Goal: Share content

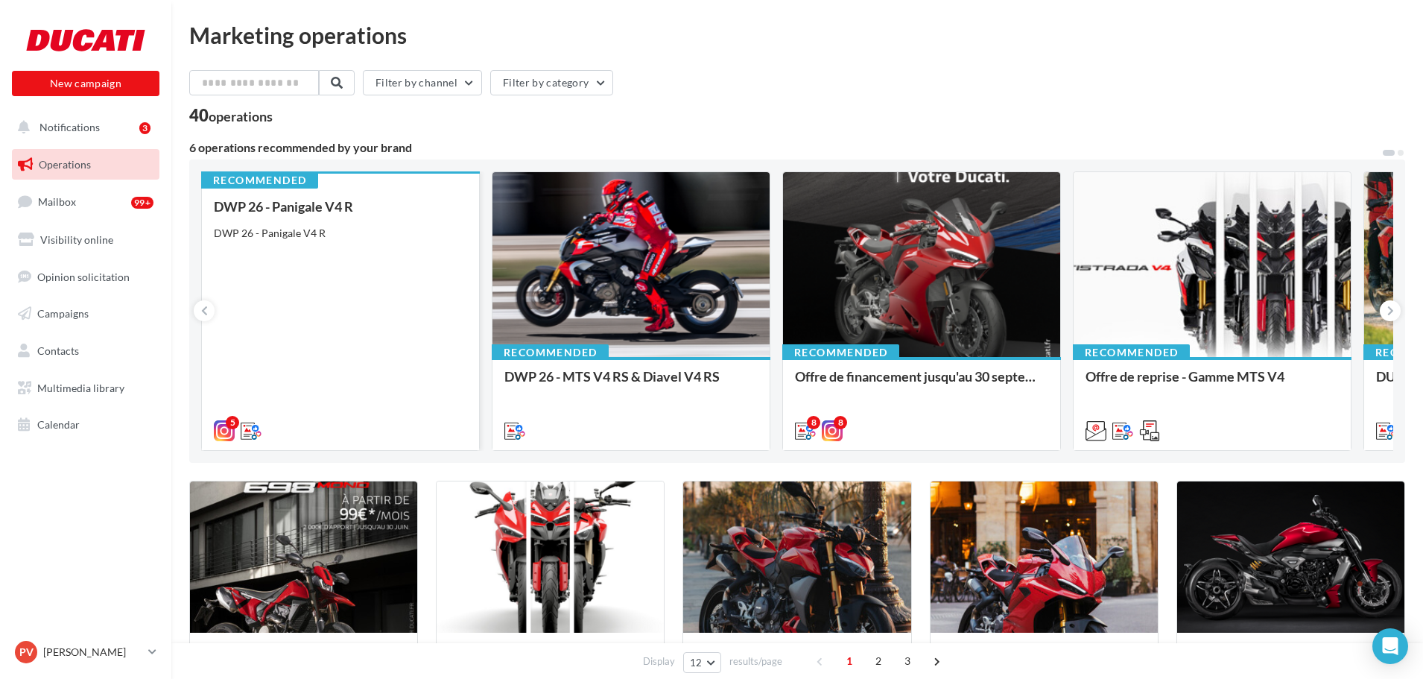
click at [394, 291] on div "DWP 26 - Panigale V4 R DWP 26 - Panigale V4 R" at bounding box center [340, 318] width 253 height 238
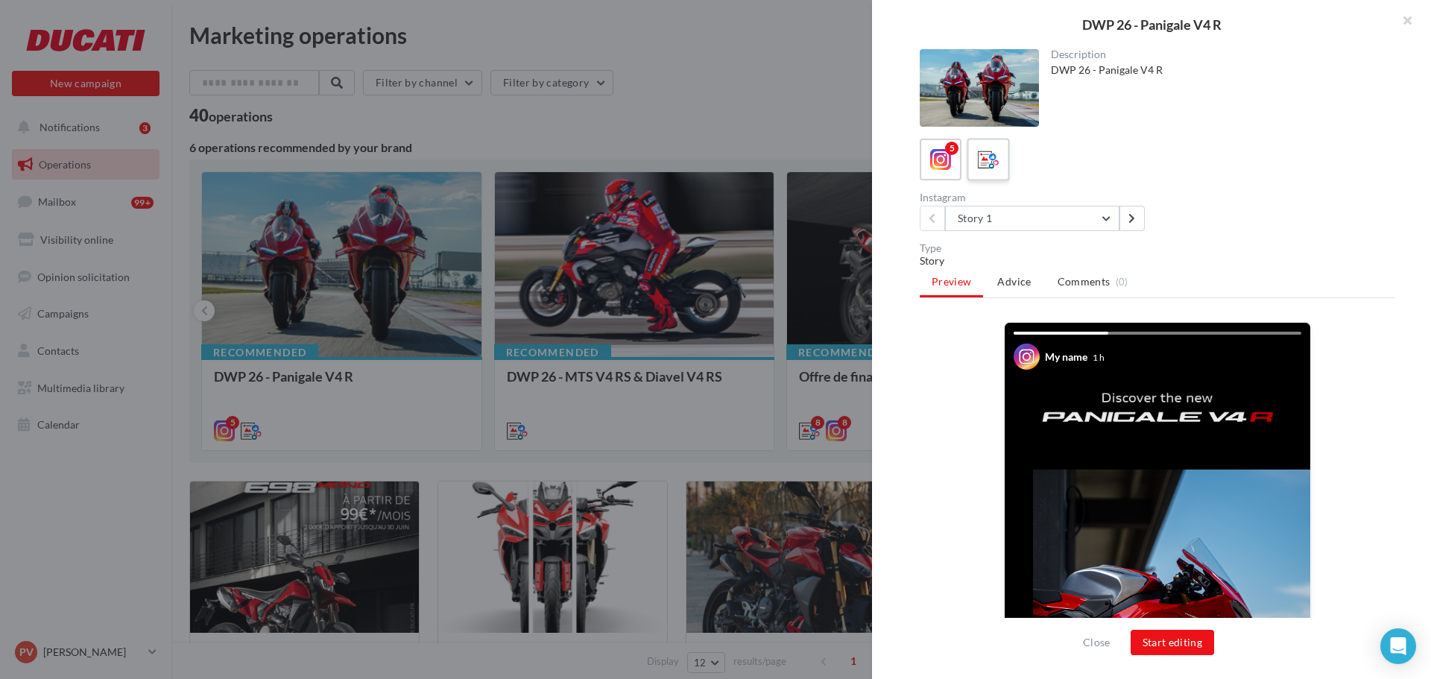
click at [986, 179] on label at bounding box center [988, 159] width 42 height 42
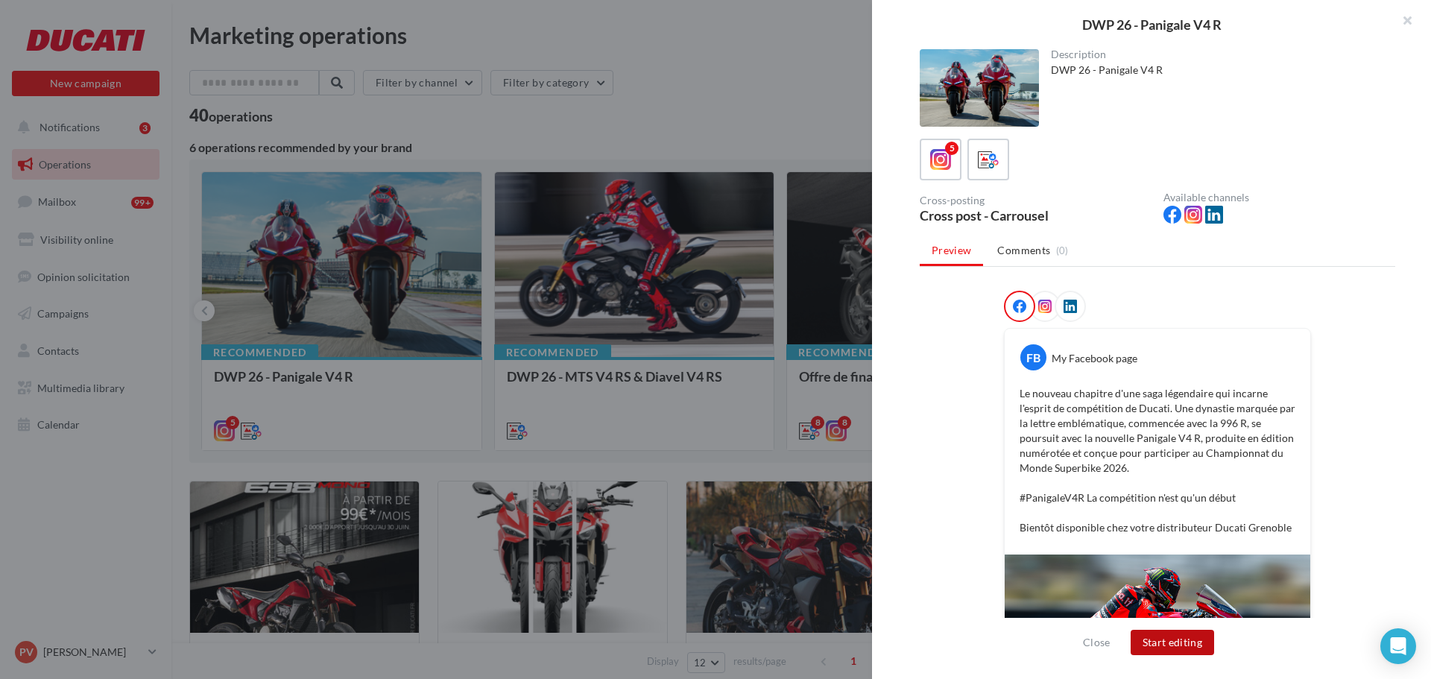
click at [1165, 645] on button "Start editing" at bounding box center [1173, 642] width 84 height 25
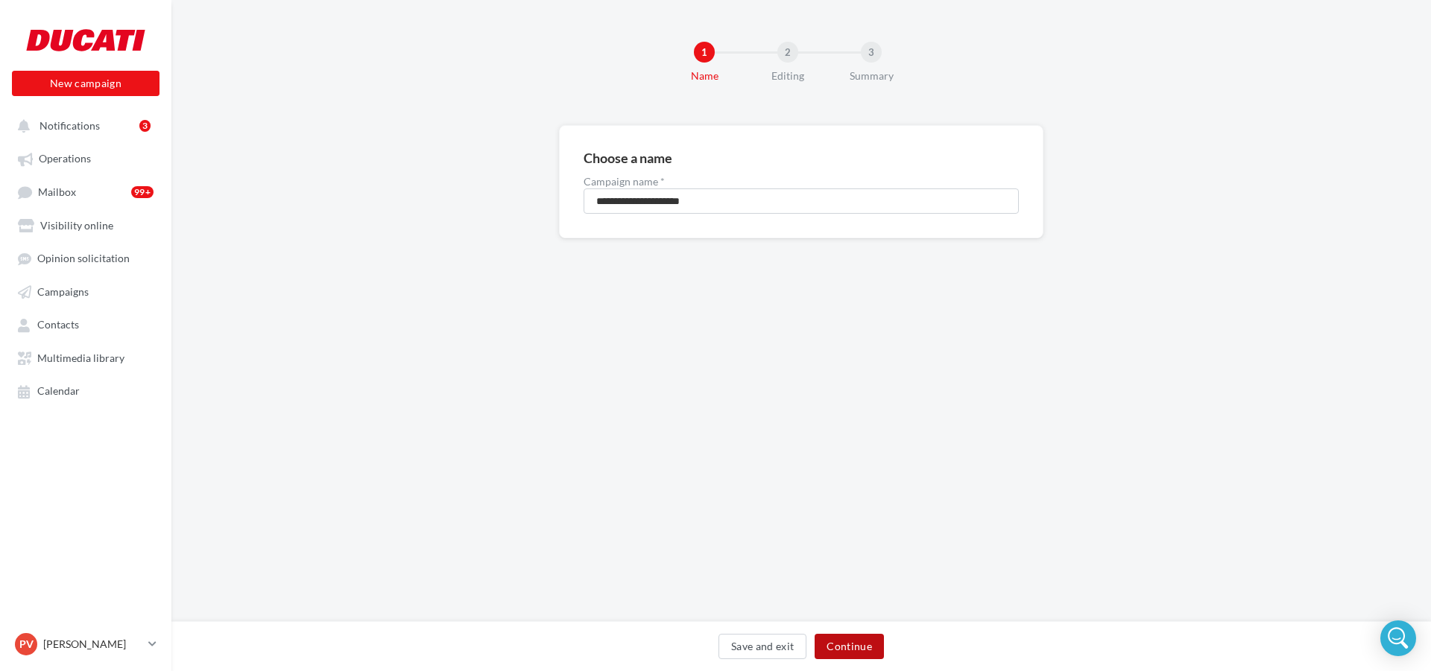
click at [865, 657] on button "Continue" at bounding box center [849, 646] width 69 height 25
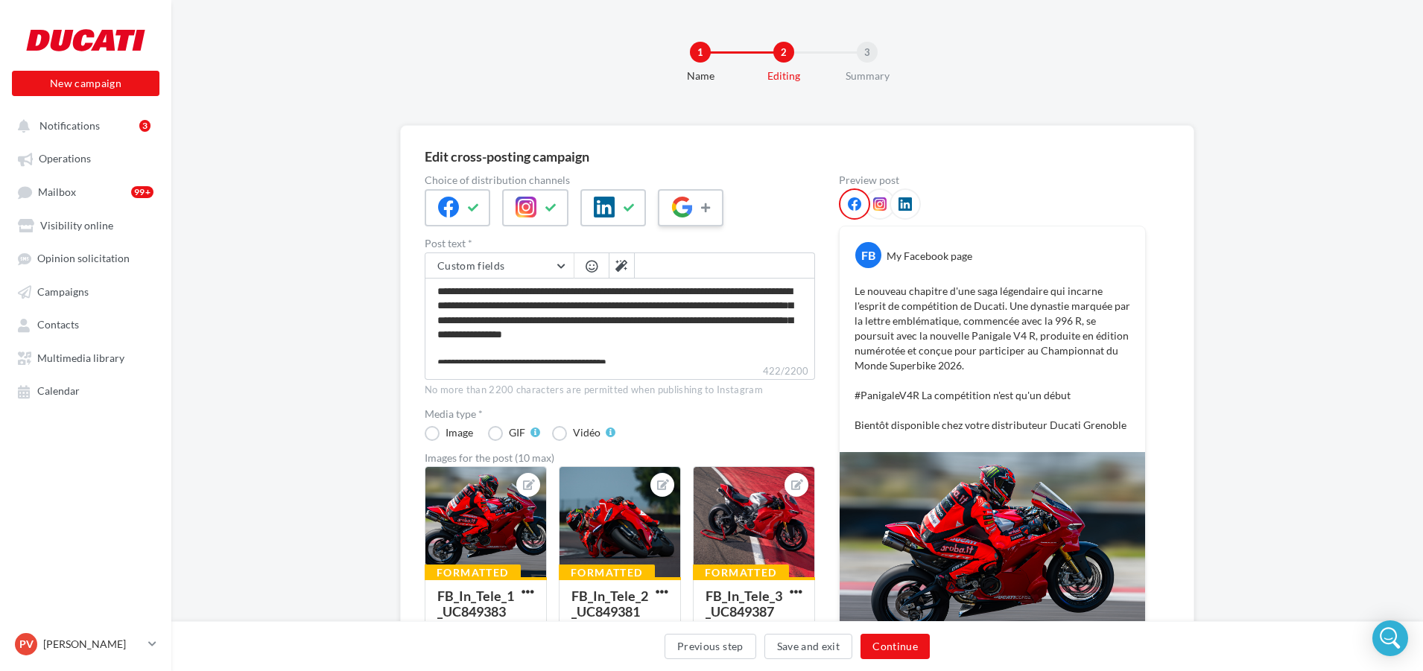
click at [703, 203] on icon at bounding box center [707, 208] width 12 height 10
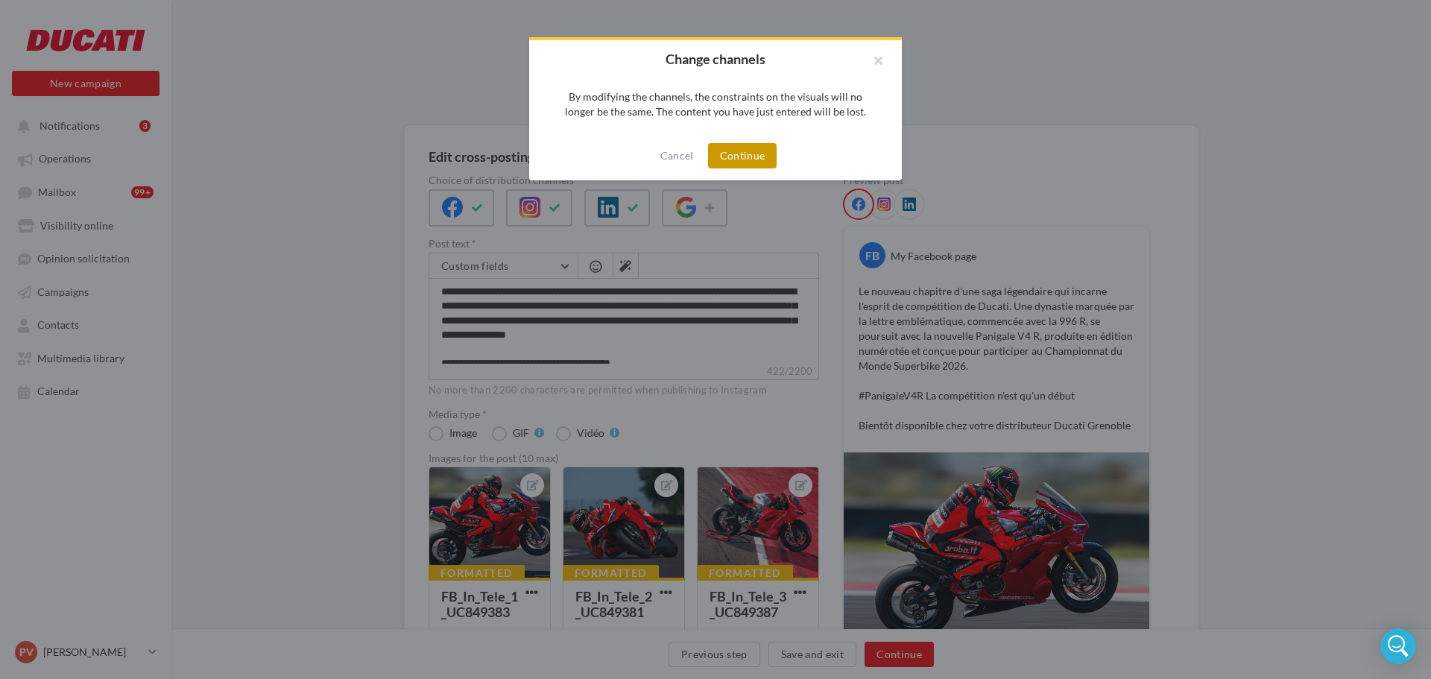
click at [762, 157] on button "Continue" at bounding box center [742, 155] width 69 height 25
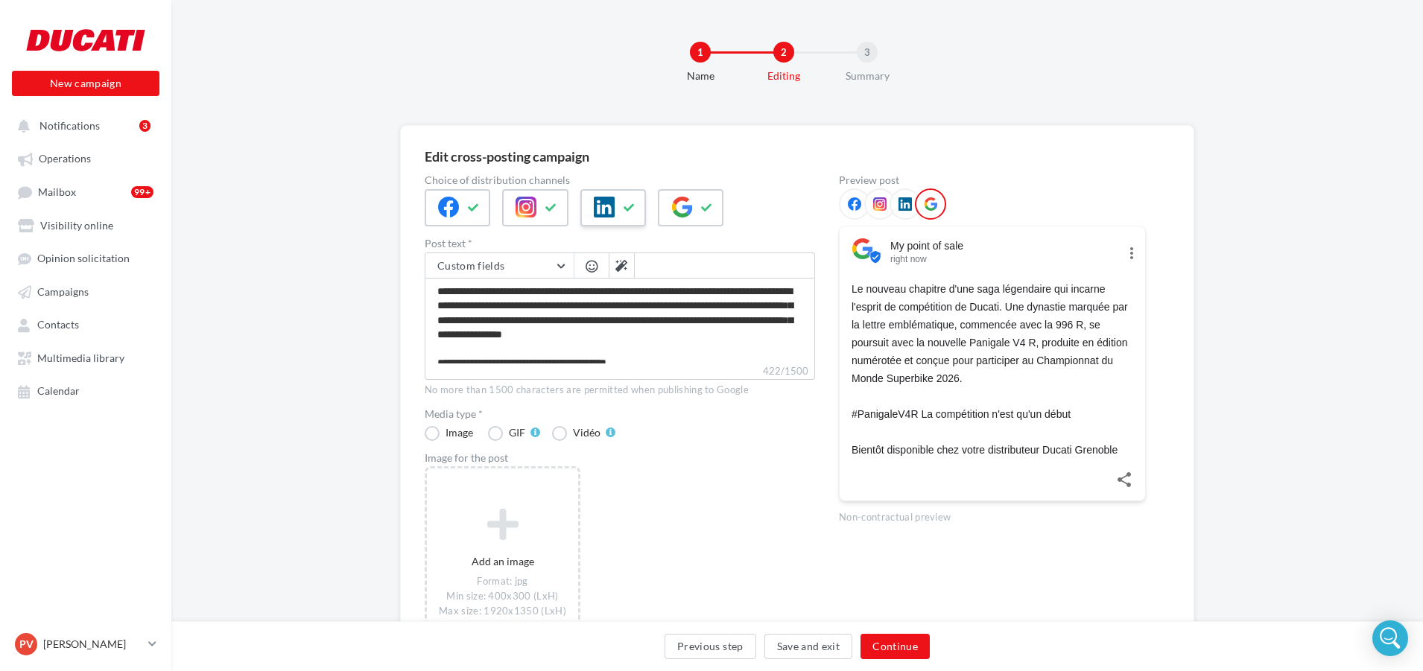
click at [615, 206] on div at bounding box center [614, 207] width 66 height 37
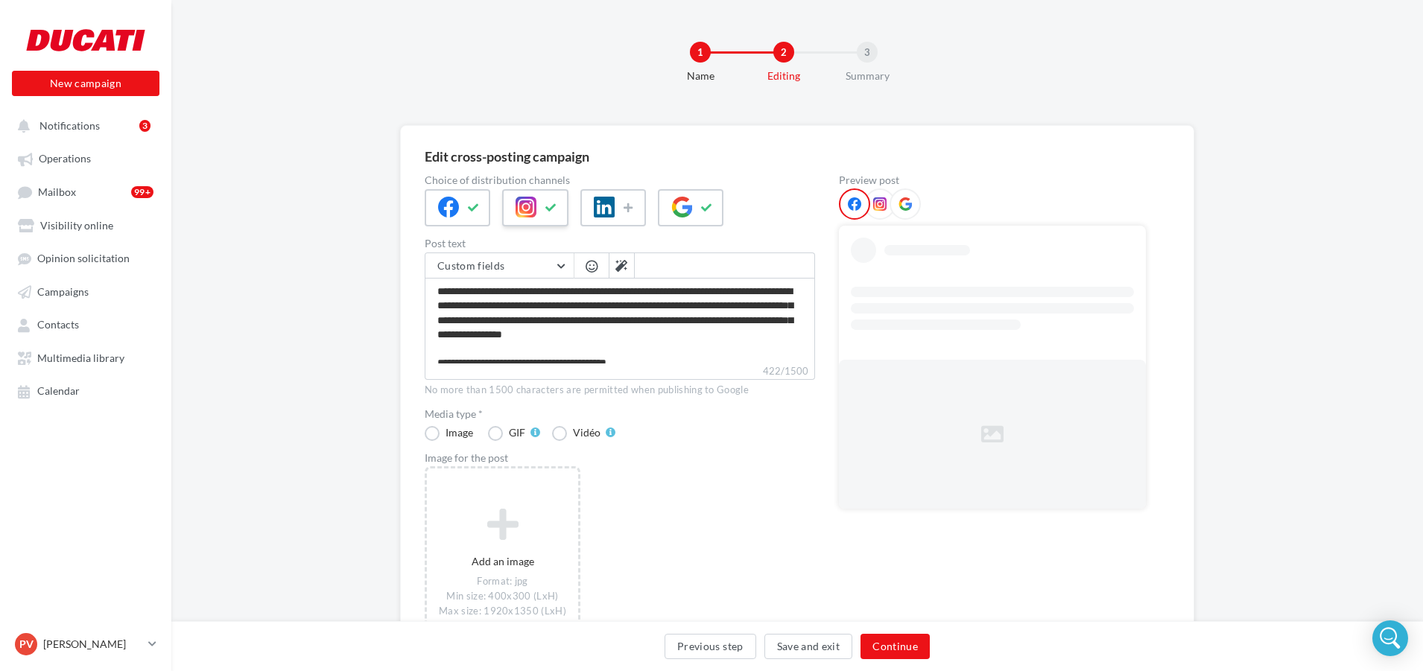
click at [557, 209] on button at bounding box center [552, 208] width 18 height 22
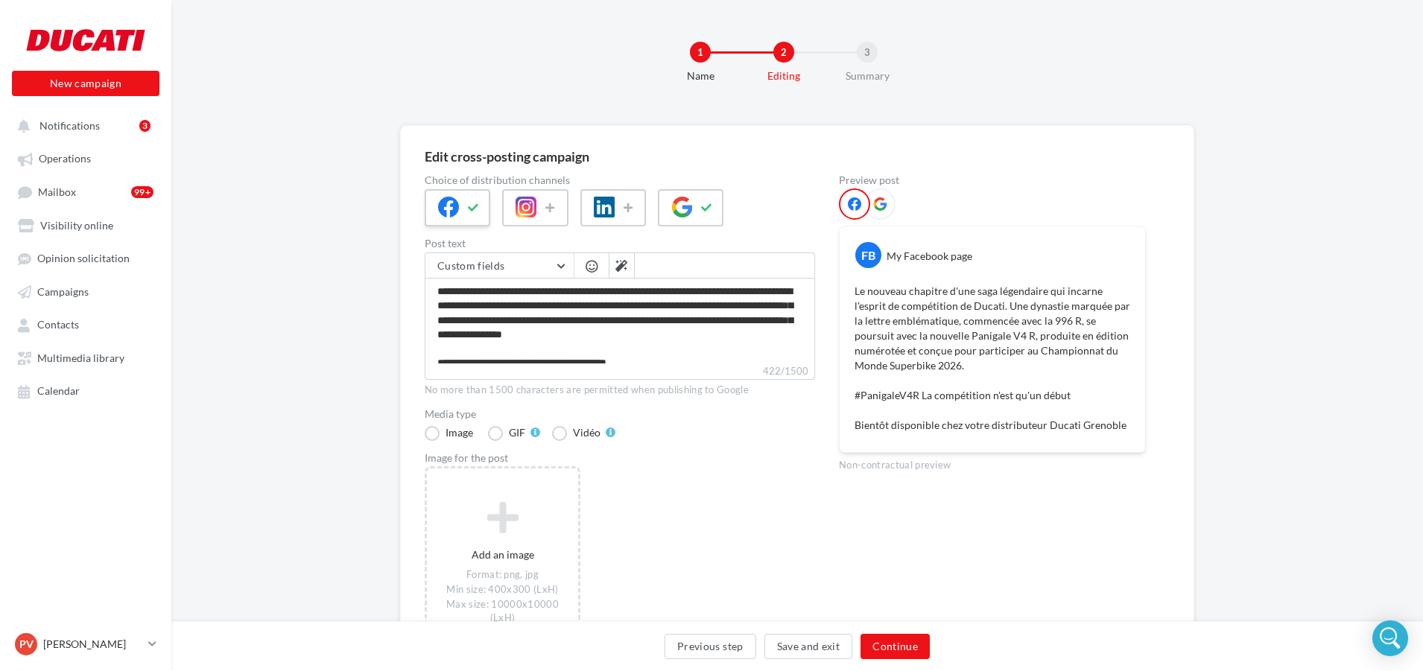
click at [450, 208] on icon at bounding box center [448, 207] width 21 height 21
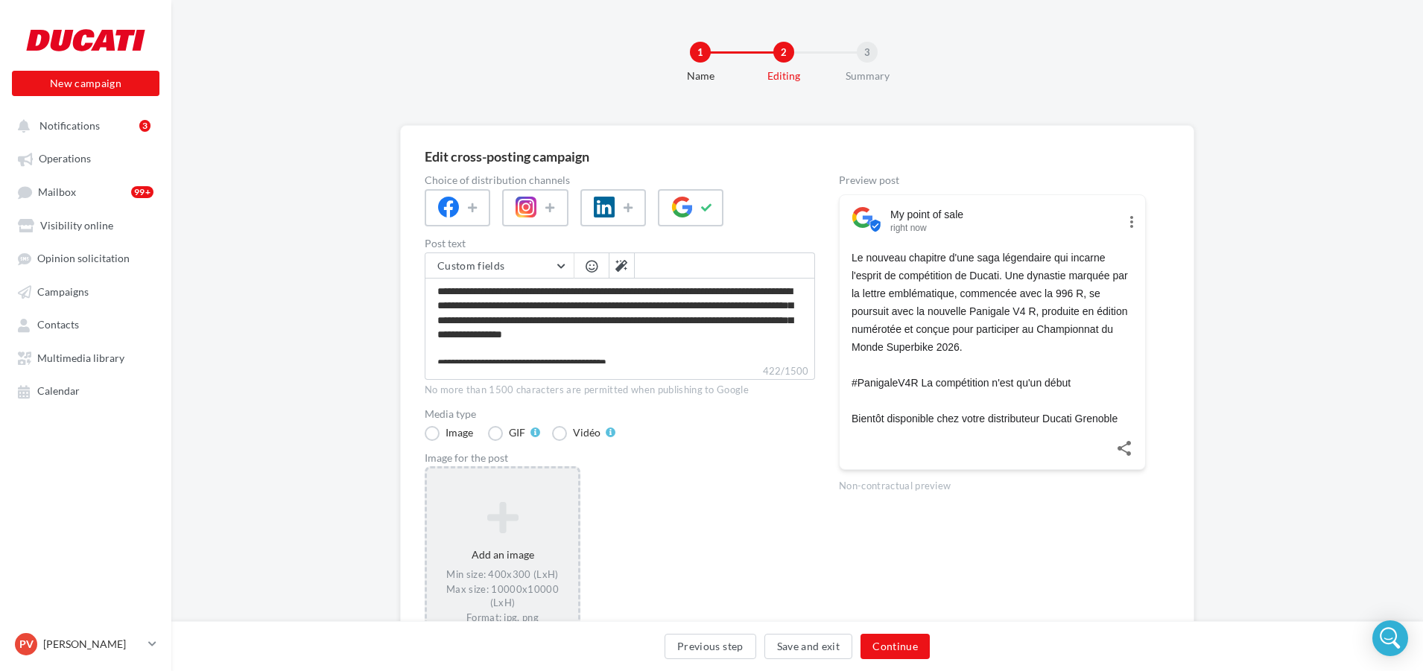
click at [506, 523] on icon at bounding box center [502, 518] width 139 height 36
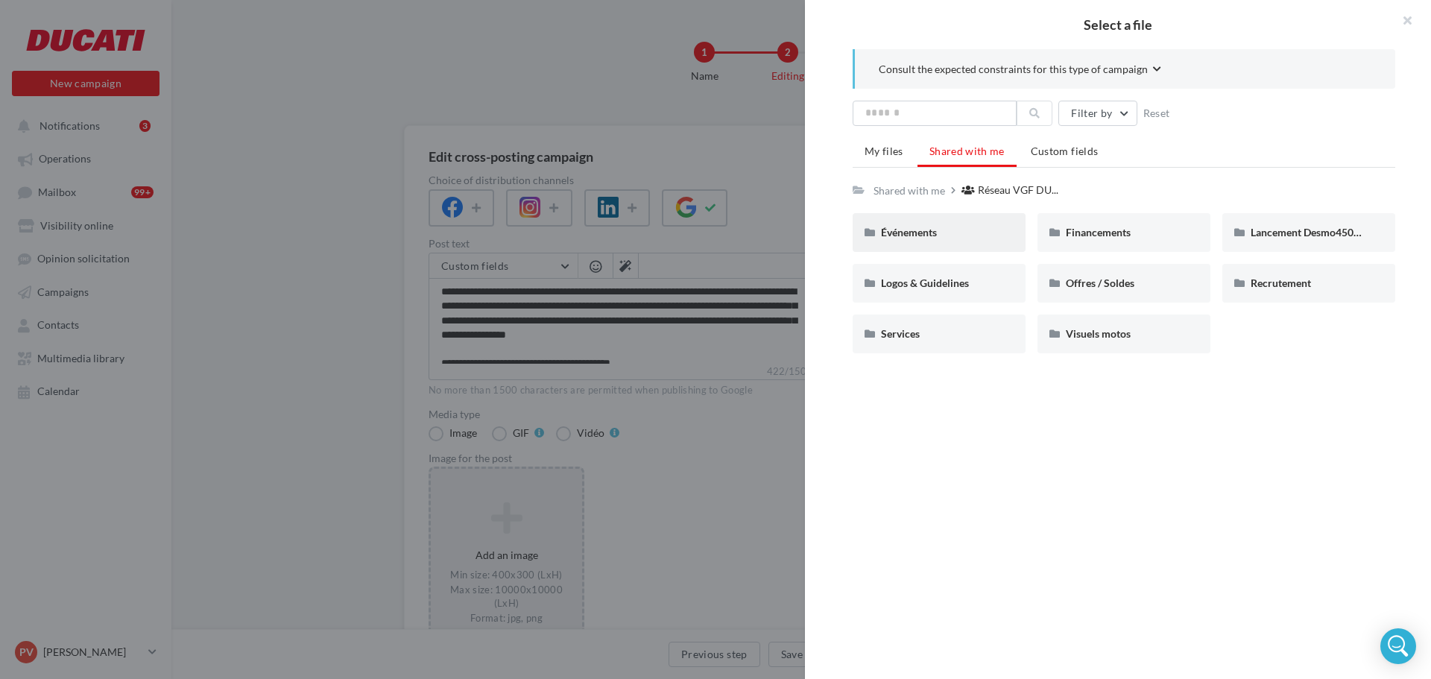
click at [912, 242] on div "Événements" at bounding box center [939, 232] width 173 height 39
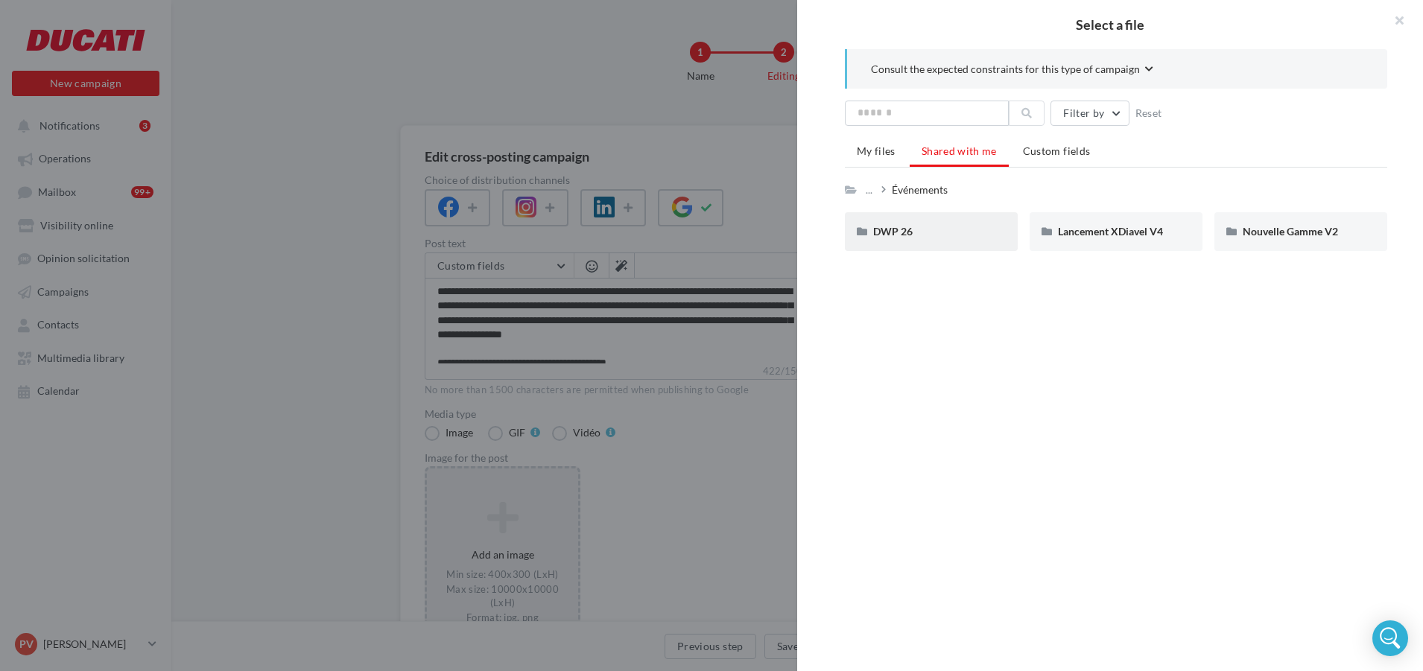
click at [913, 241] on div "DWP 26" at bounding box center [931, 231] width 173 height 39
click at [1066, 233] on span "Panigale V4 R" at bounding box center [1090, 231] width 64 height 13
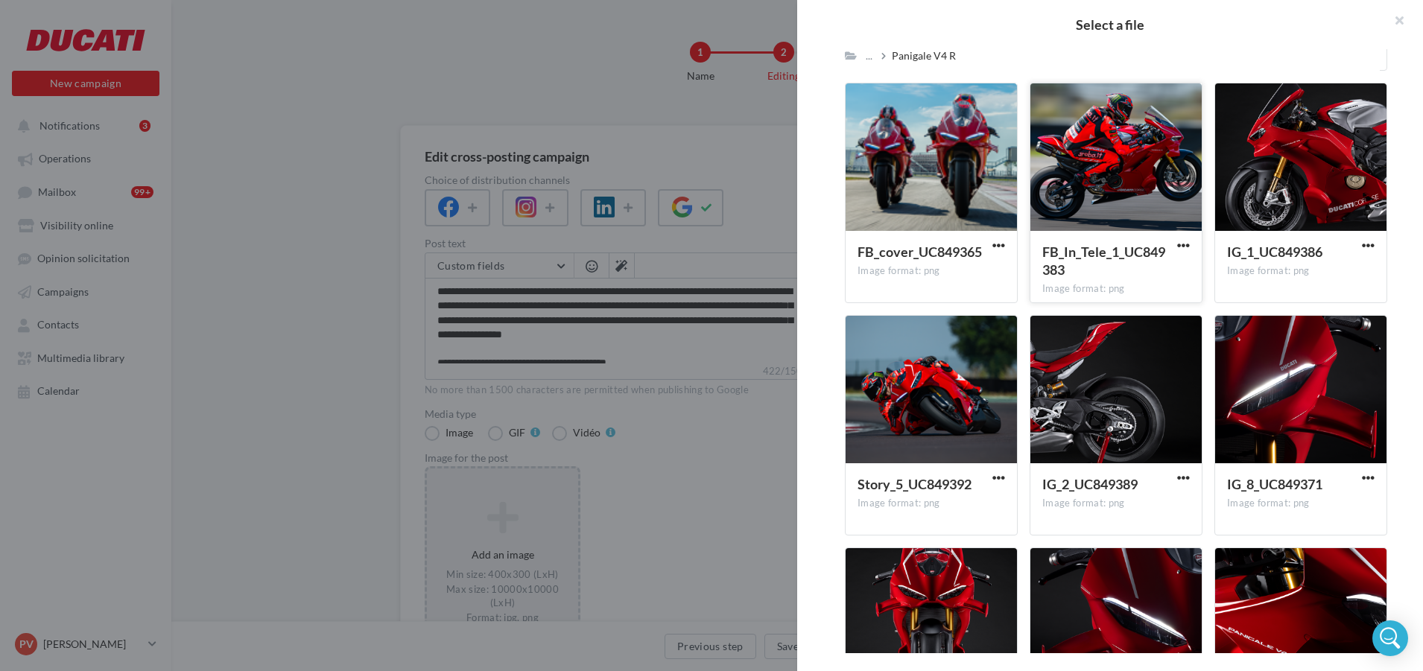
scroll to position [1784, 0]
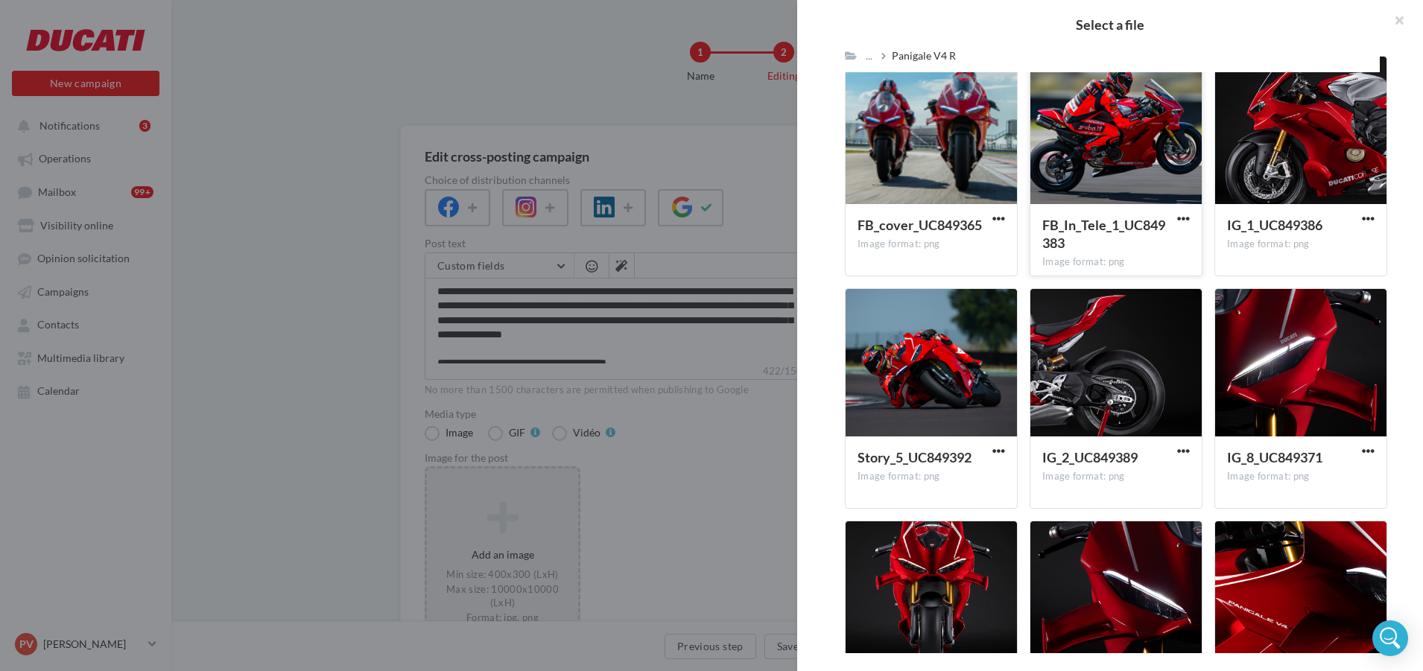
click at [1064, 124] on div at bounding box center [1116, 131] width 171 height 149
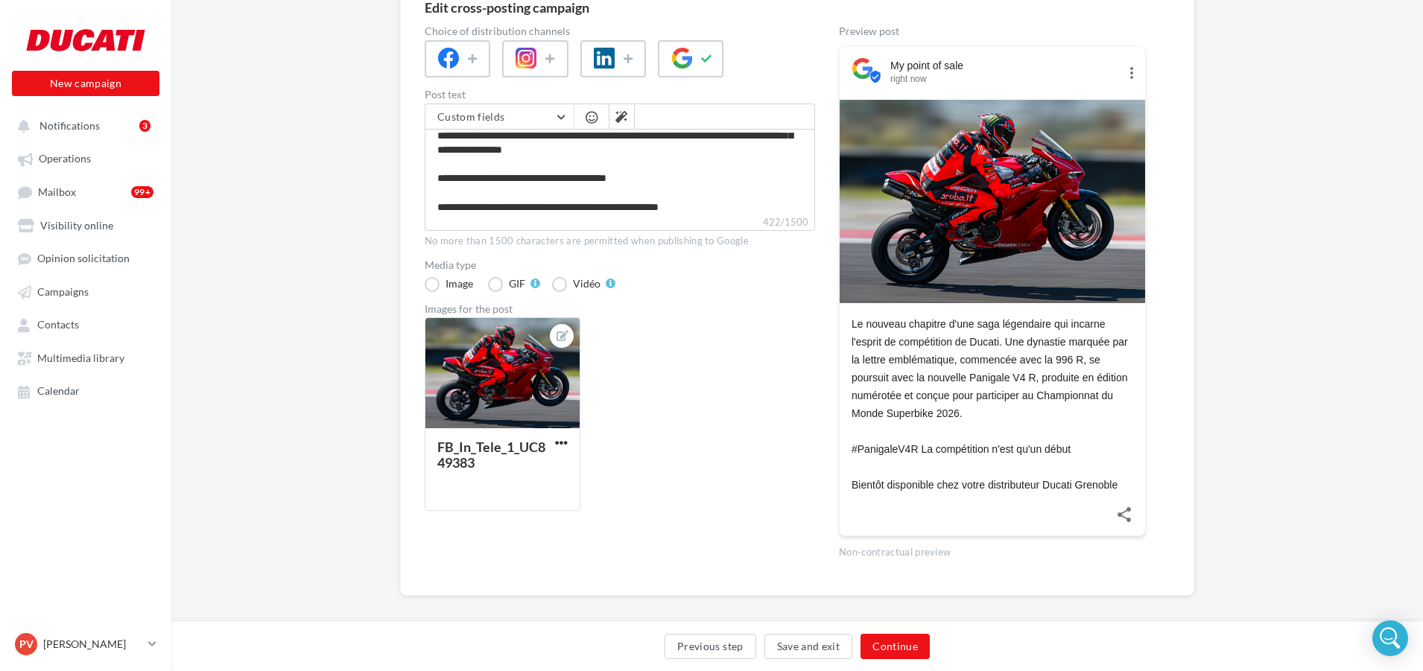
scroll to position [56, 0]
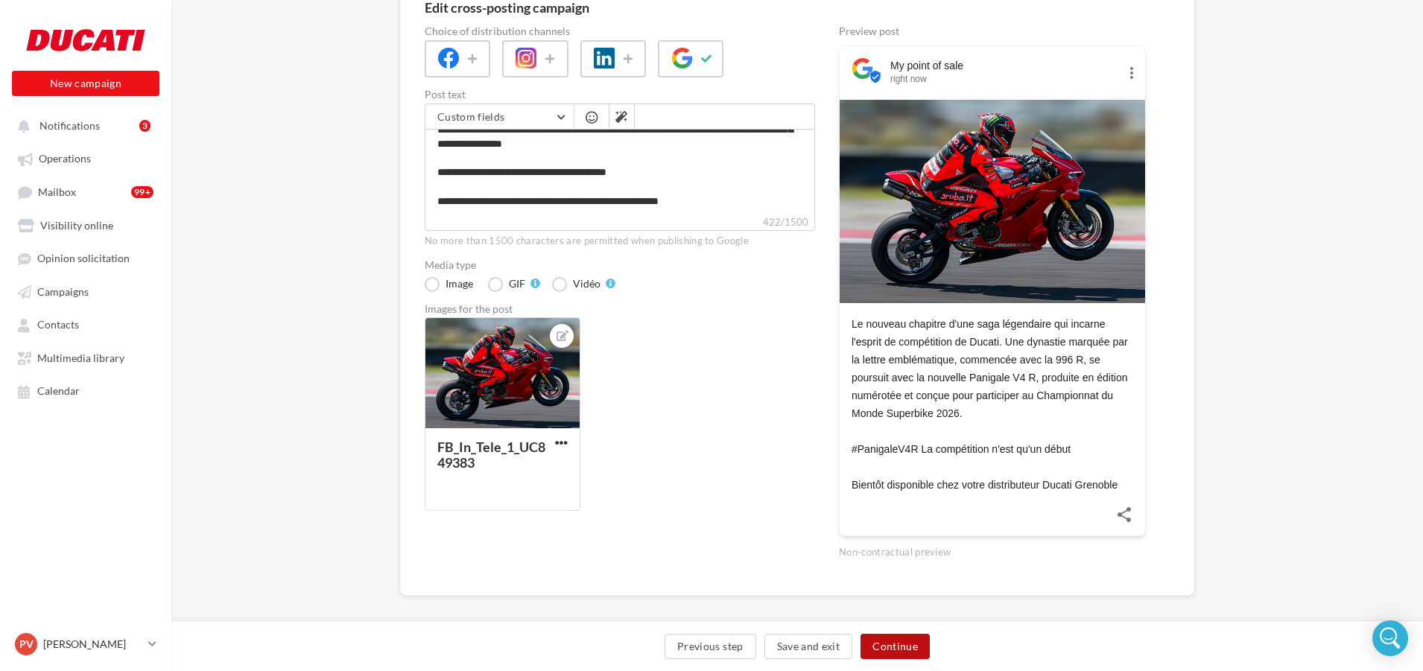
click at [914, 654] on button "Continue" at bounding box center [895, 646] width 69 height 25
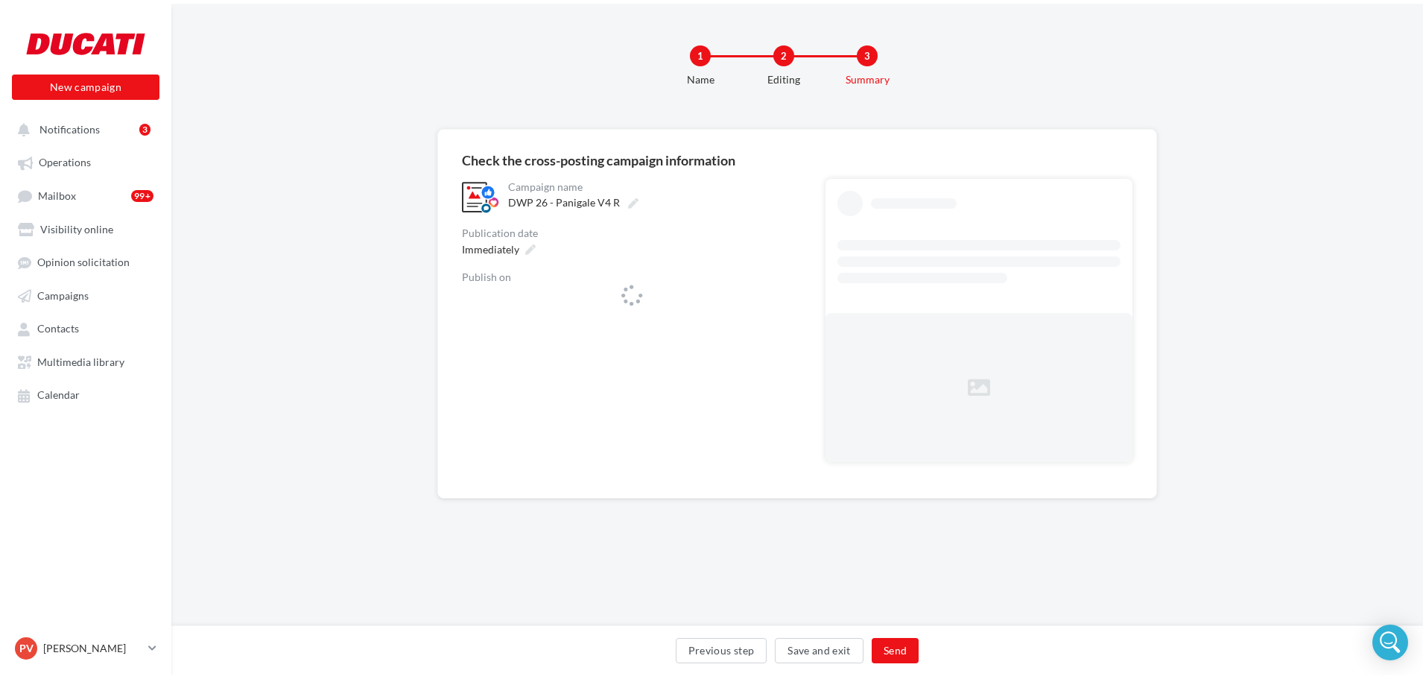
scroll to position [0, 0]
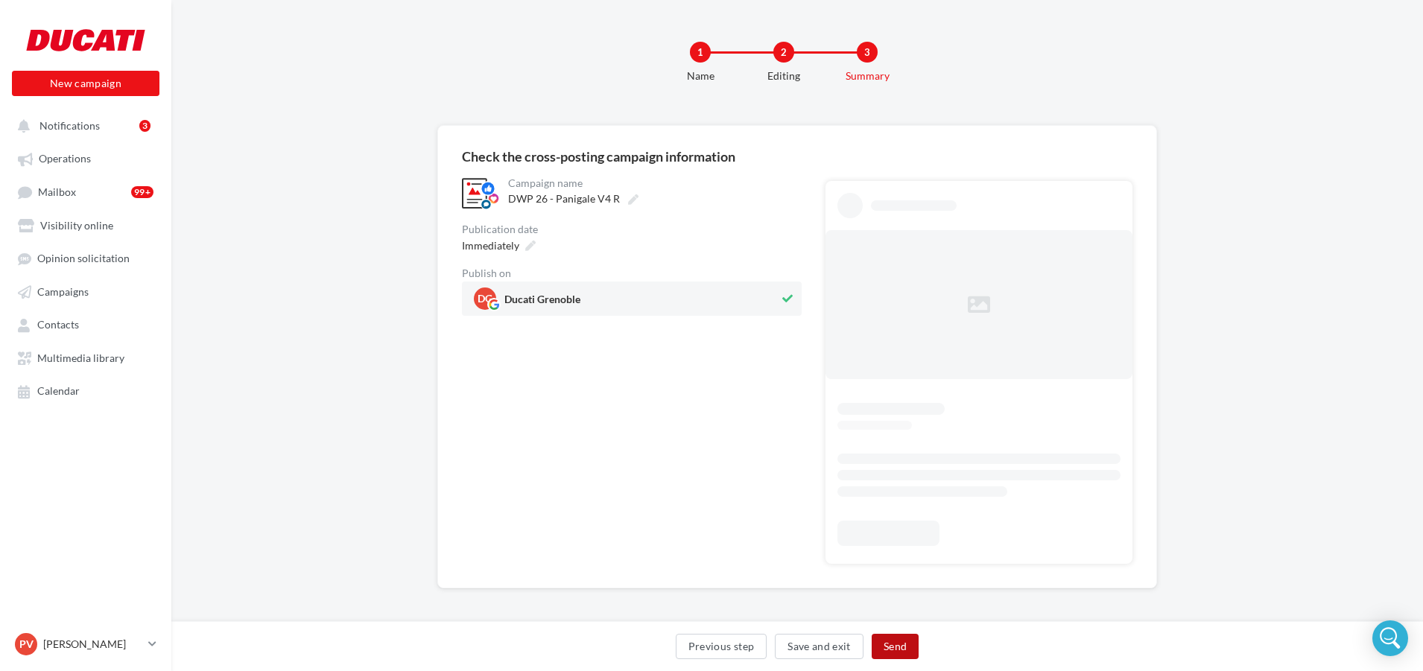
click at [912, 653] on button "Send" at bounding box center [895, 646] width 47 height 25
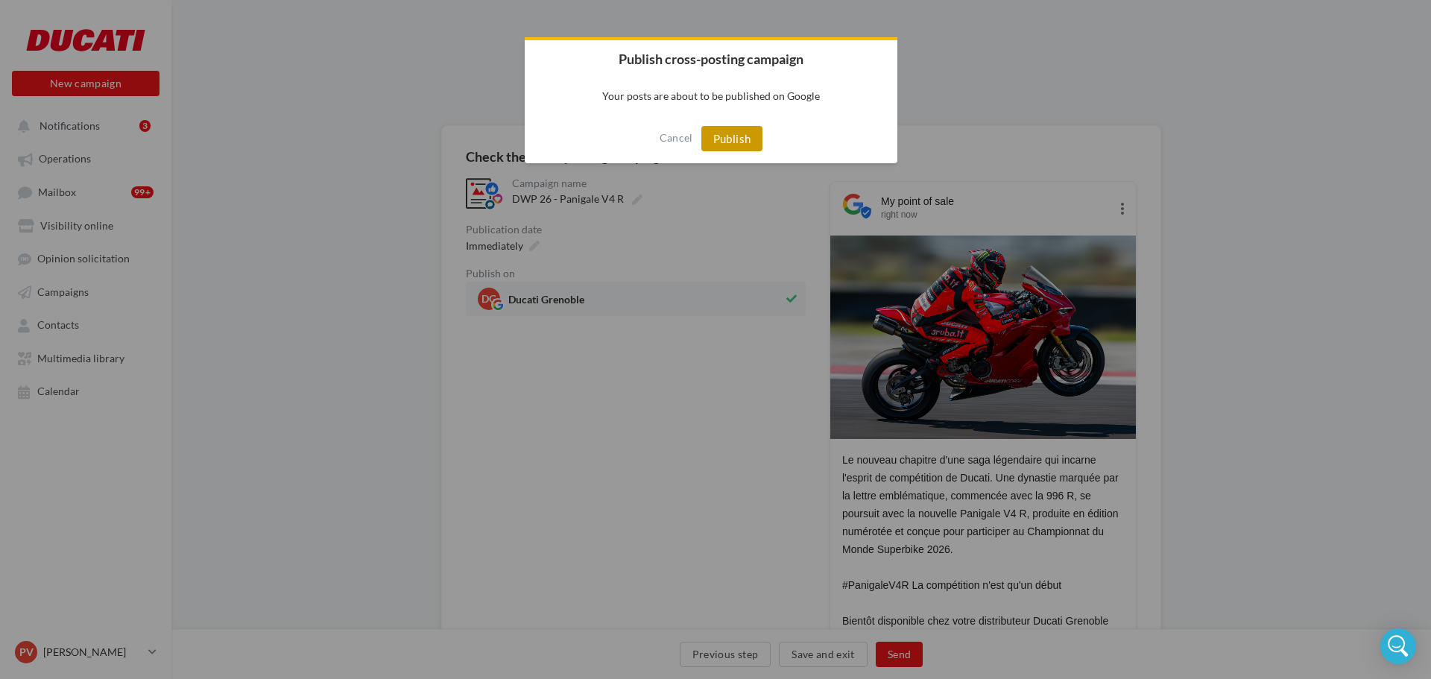
click at [724, 139] on button "Publish" at bounding box center [732, 138] width 62 height 25
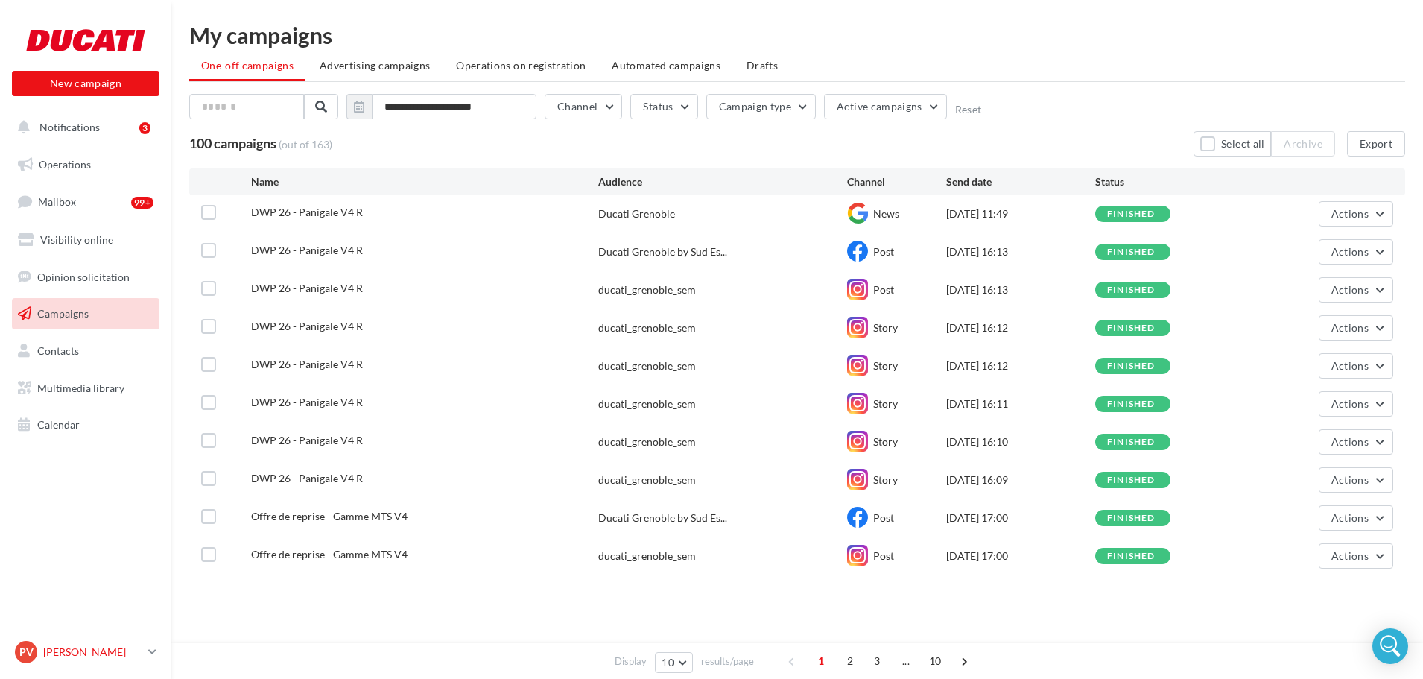
click at [150, 651] on icon at bounding box center [152, 651] width 8 height 13
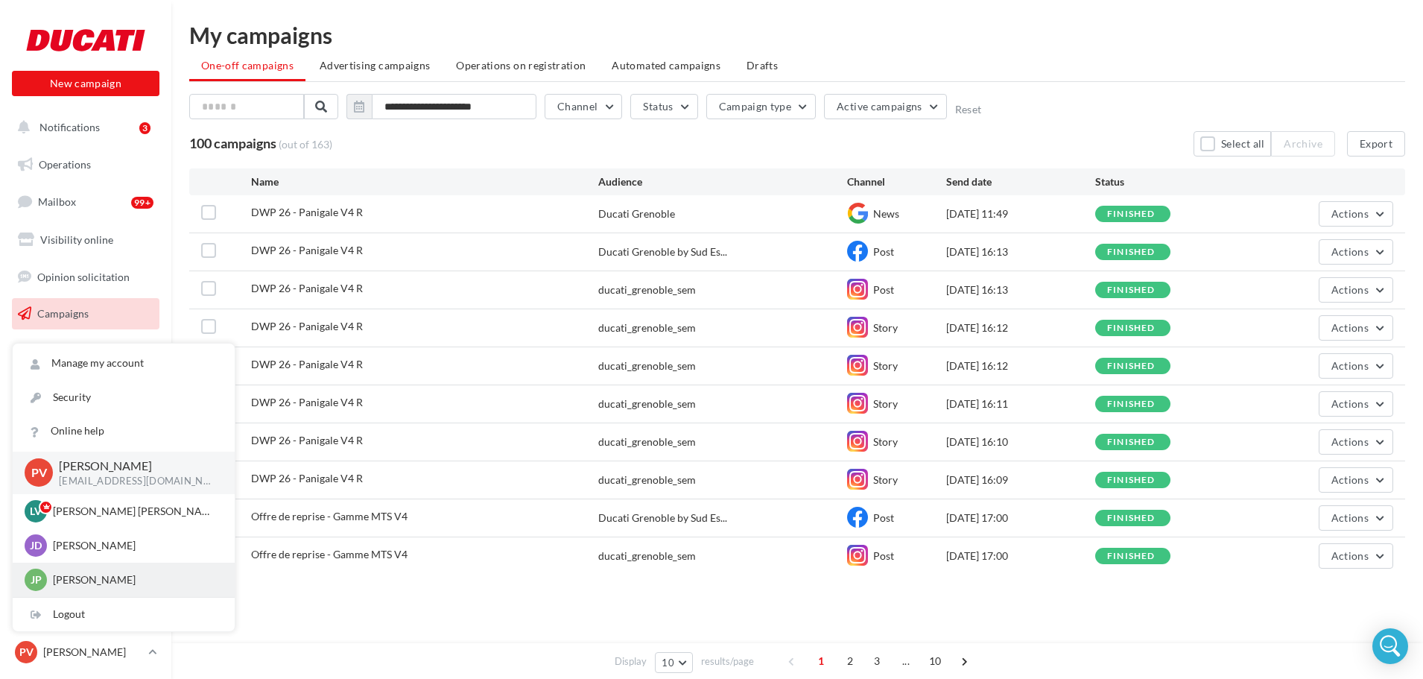
click at [130, 585] on p "[PERSON_NAME]" at bounding box center [135, 579] width 164 height 15
